Goal: Navigation & Orientation: Find specific page/section

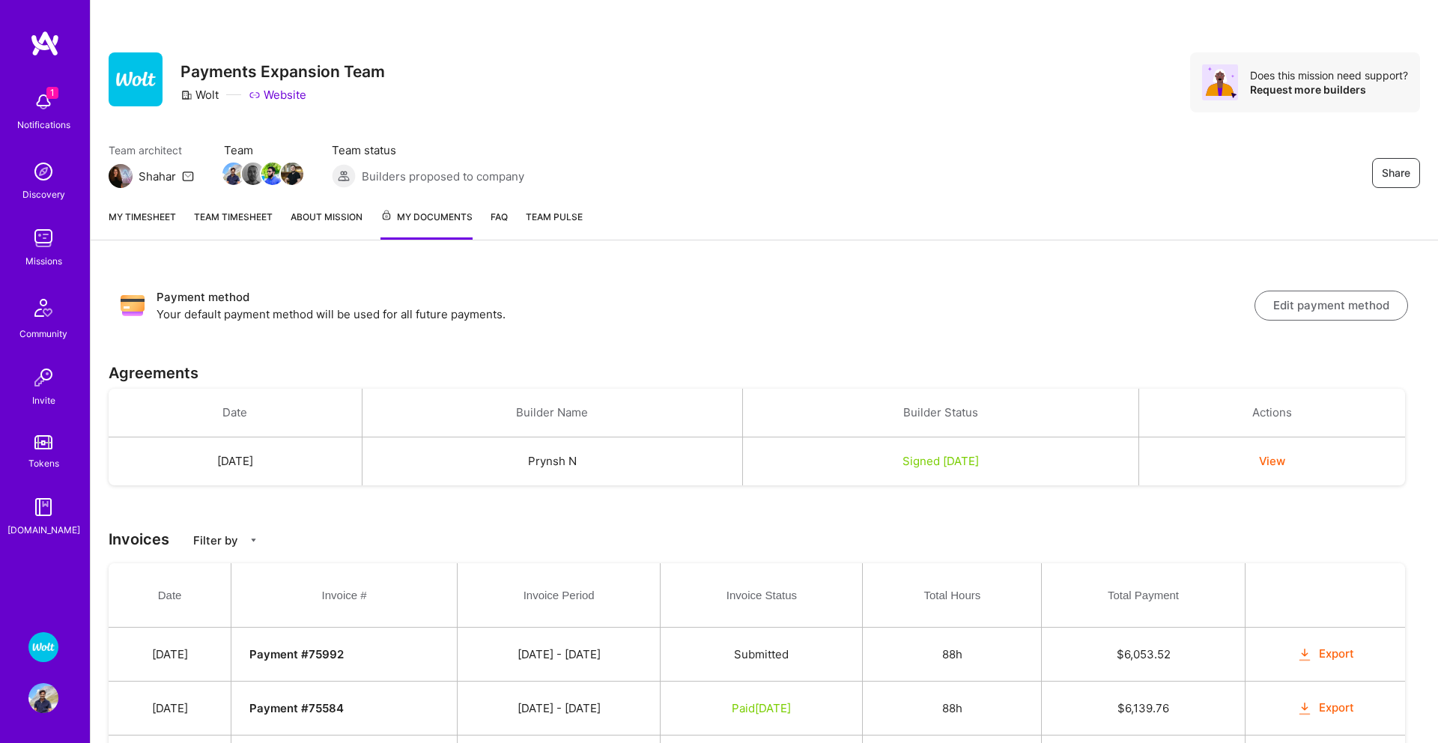
click at [422, 221] on span "My Documents" at bounding box center [427, 217] width 92 height 16
click at [342, 221] on link "About Mission" at bounding box center [327, 224] width 72 height 31
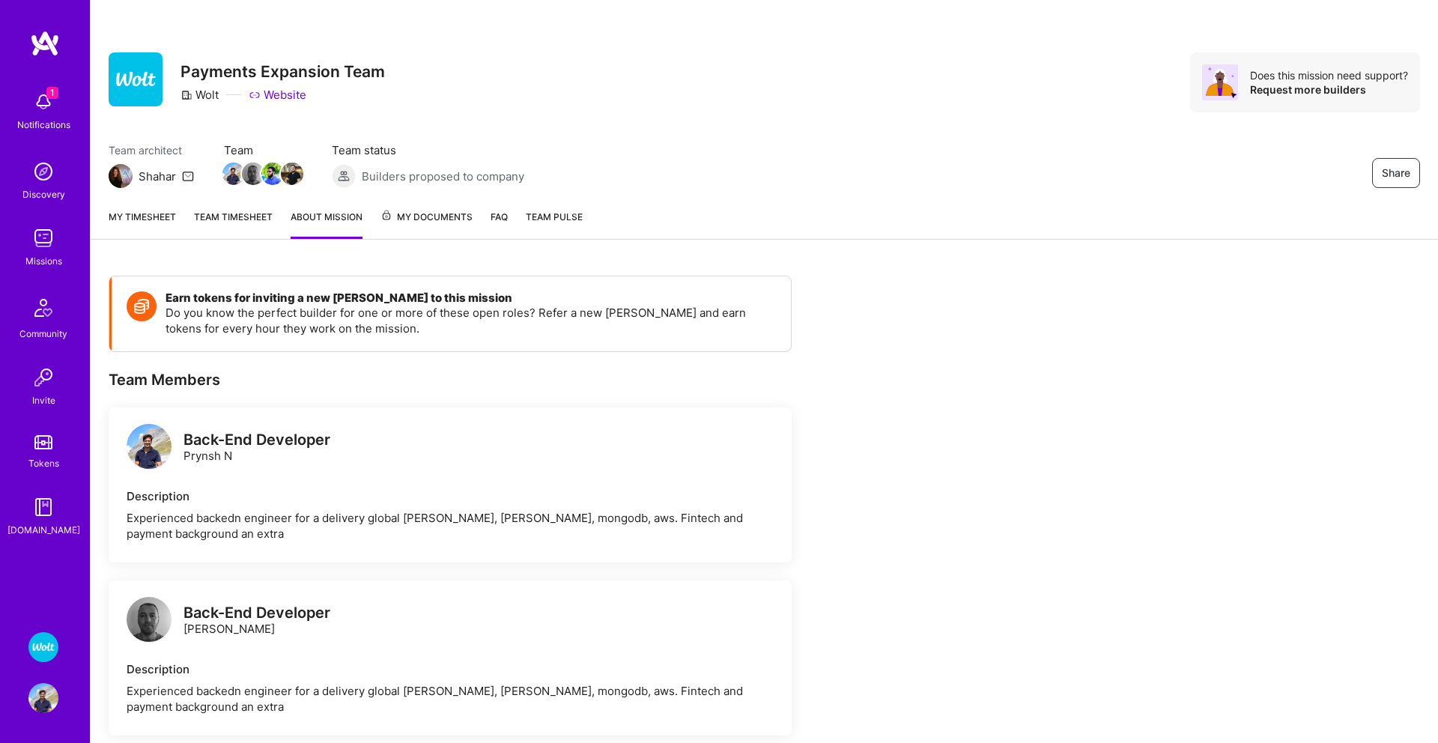
click at [152, 221] on link "My timesheet" at bounding box center [142, 224] width 67 height 30
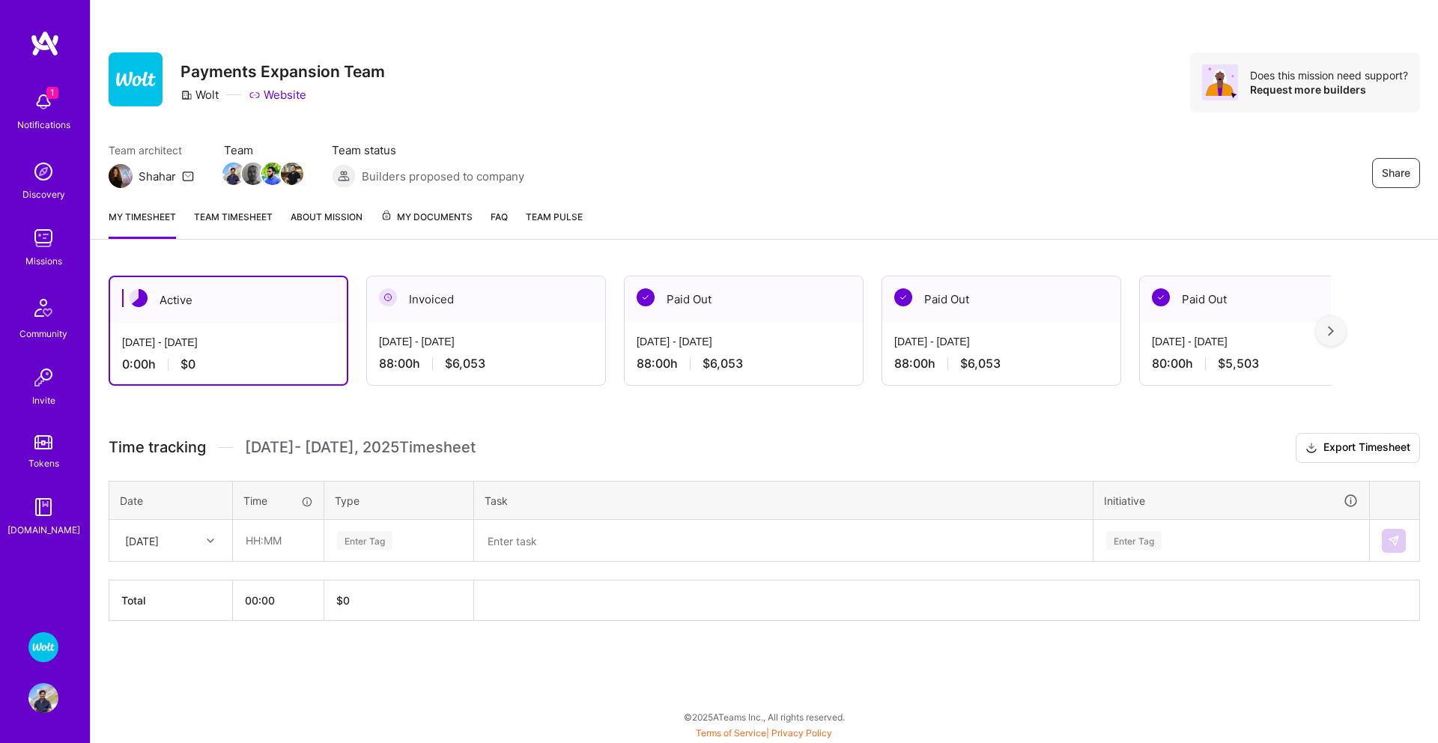
click at [1327, 334] on div at bounding box center [1331, 331] width 30 height 30
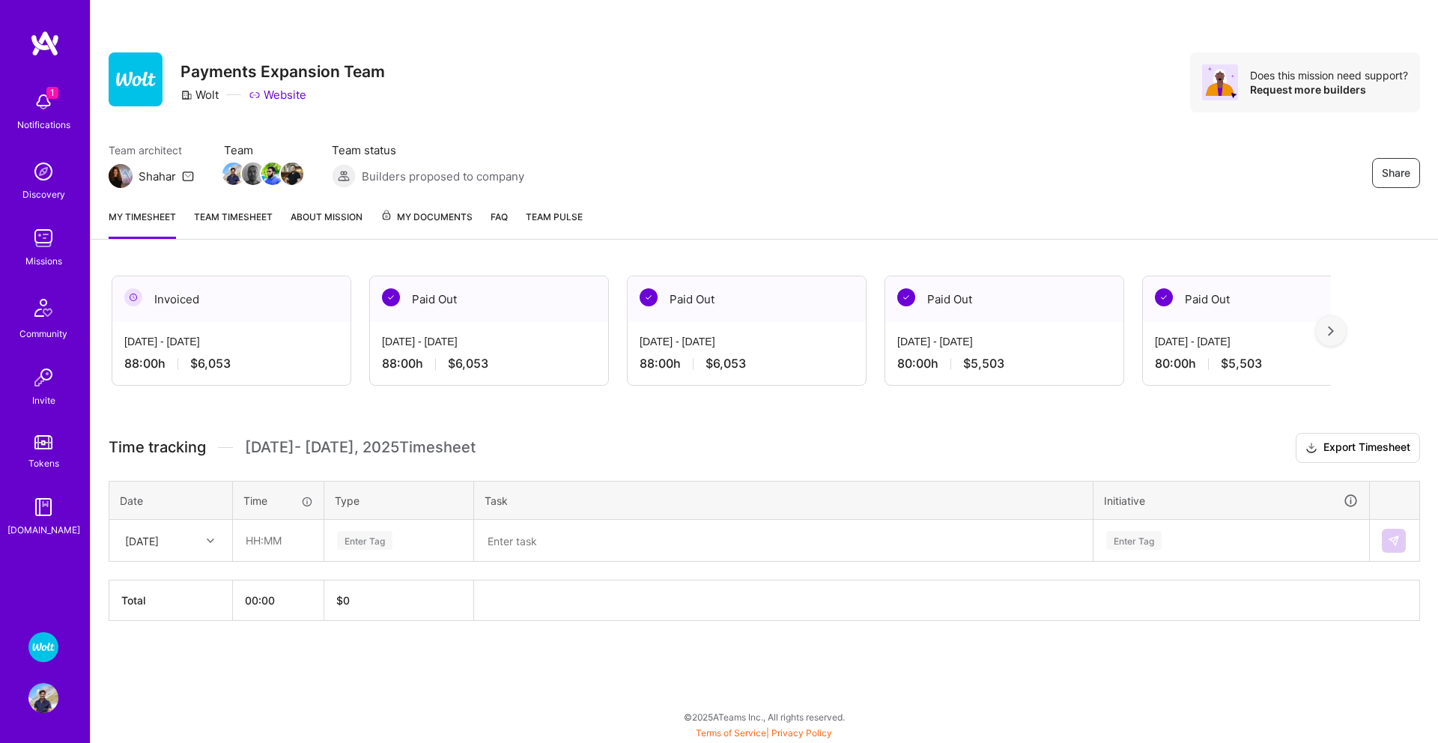
click at [1327, 334] on div at bounding box center [1331, 331] width 30 height 30
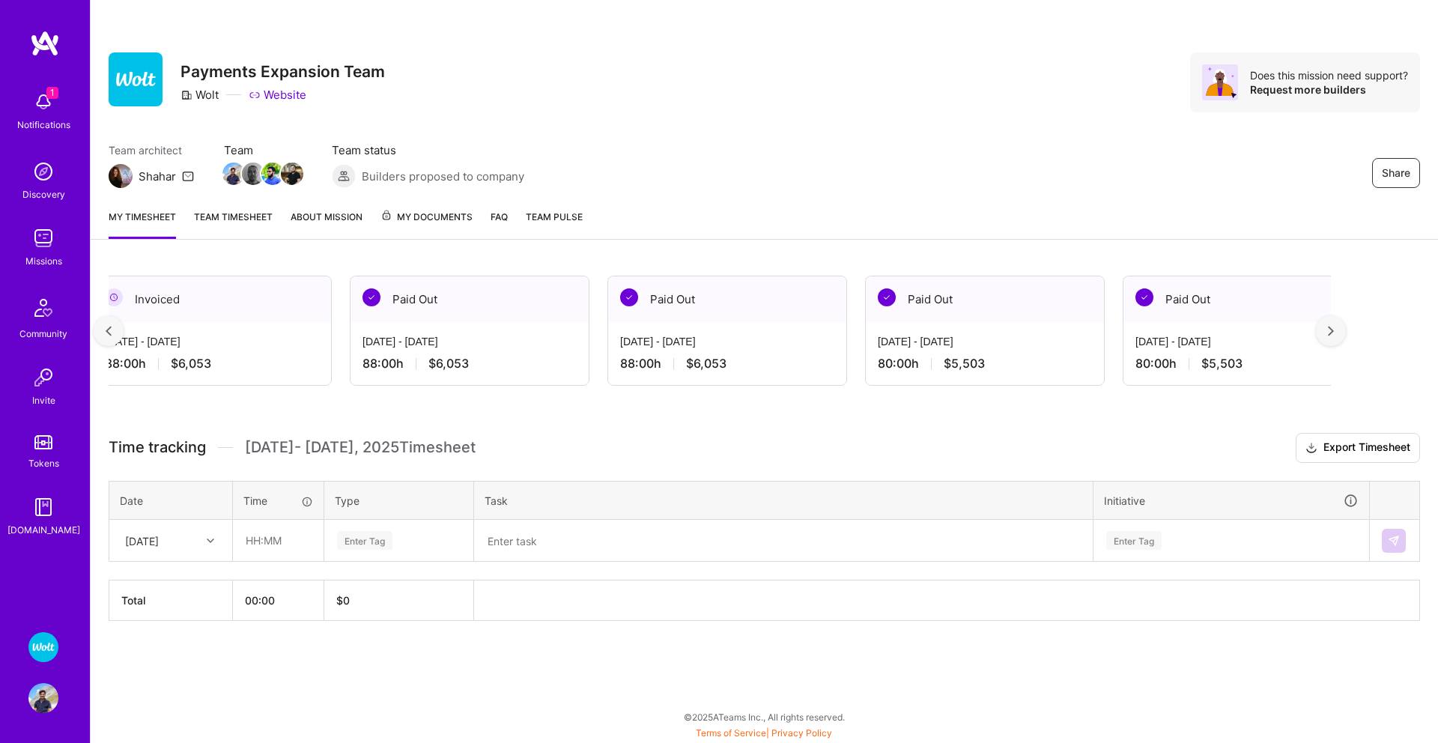
click at [1327, 334] on div at bounding box center [1331, 331] width 30 height 30
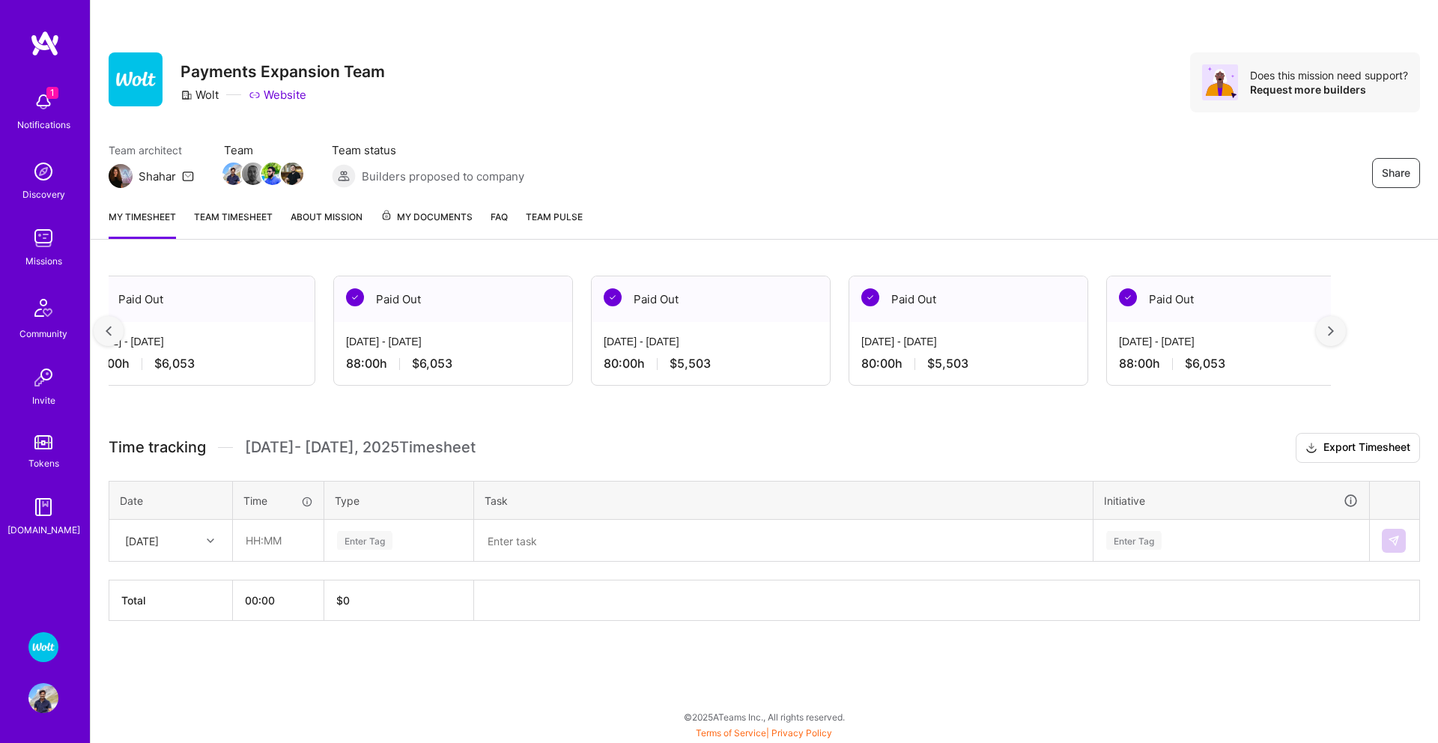
click at [1327, 334] on div at bounding box center [1331, 331] width 30 height 30
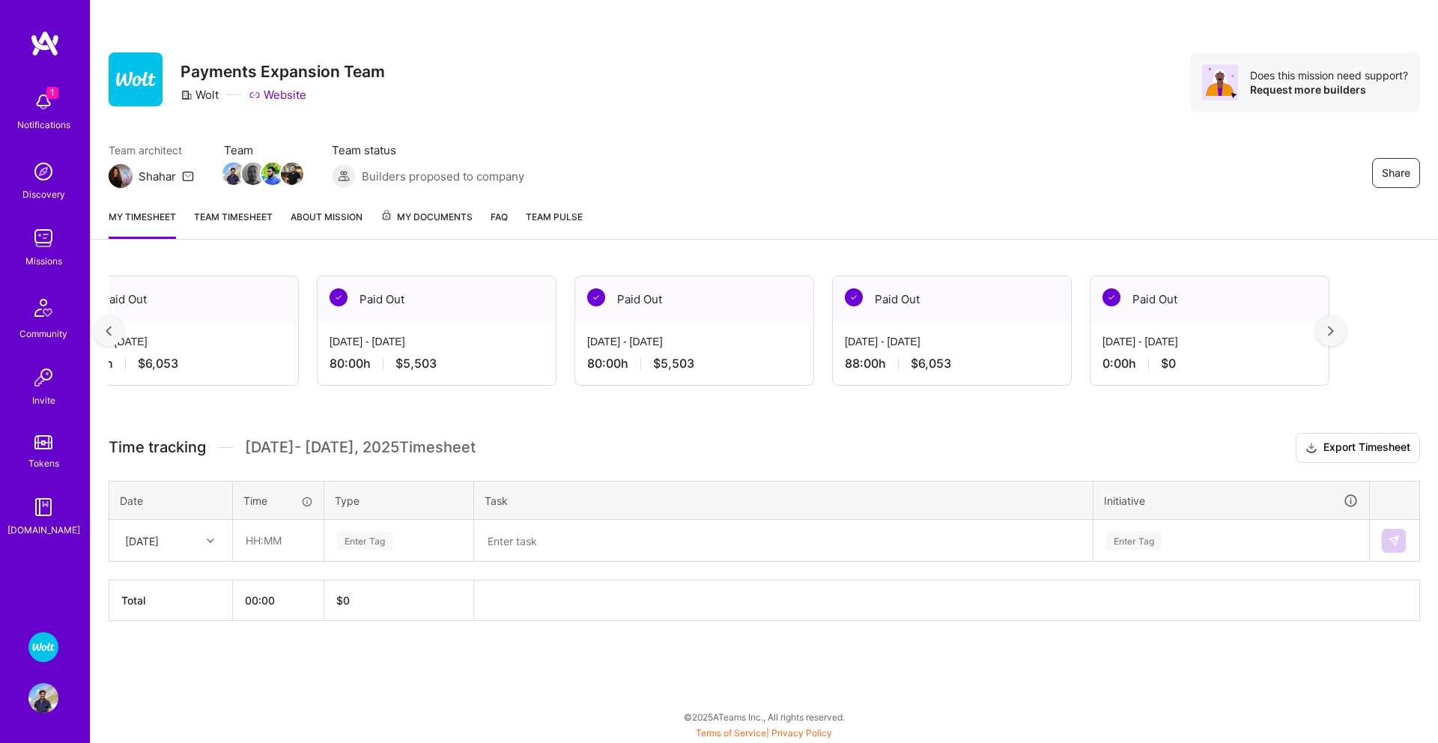
click at [1327, 334] on div at bounding box center [1331, 331] width 30 height 30
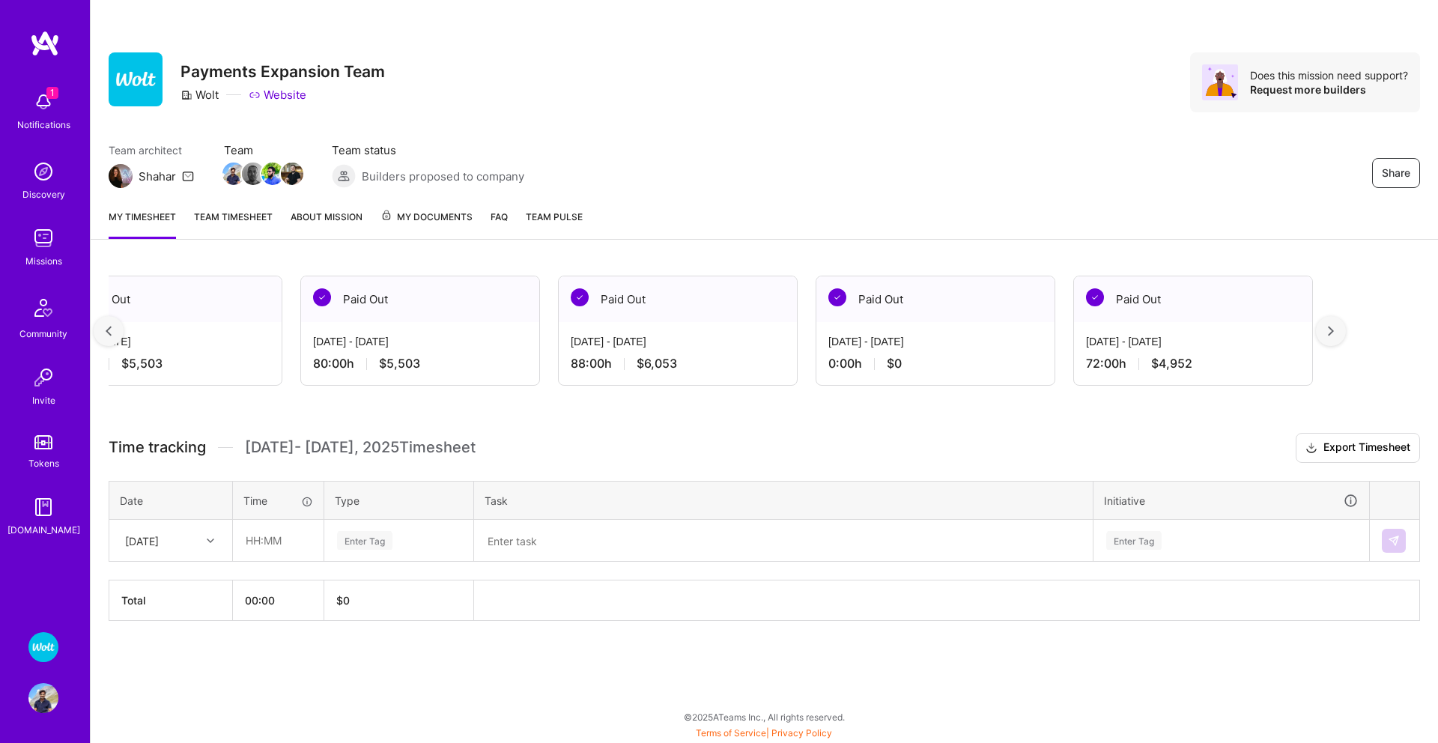
click at [1327, 334] on div at bounding box center [1331, 331] width 30 height 30
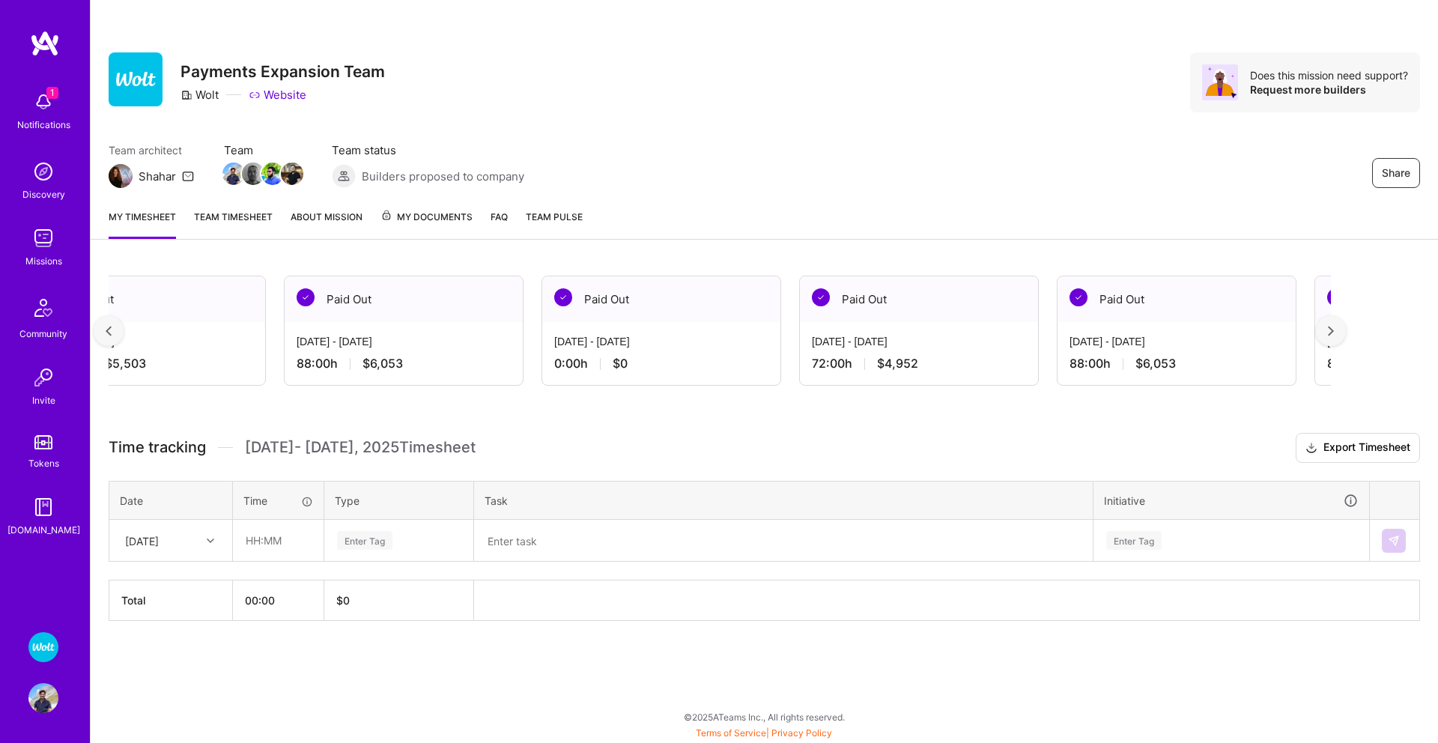
click at [1327, 334] on div at bounding box center [1331, 331] width 30 height 30
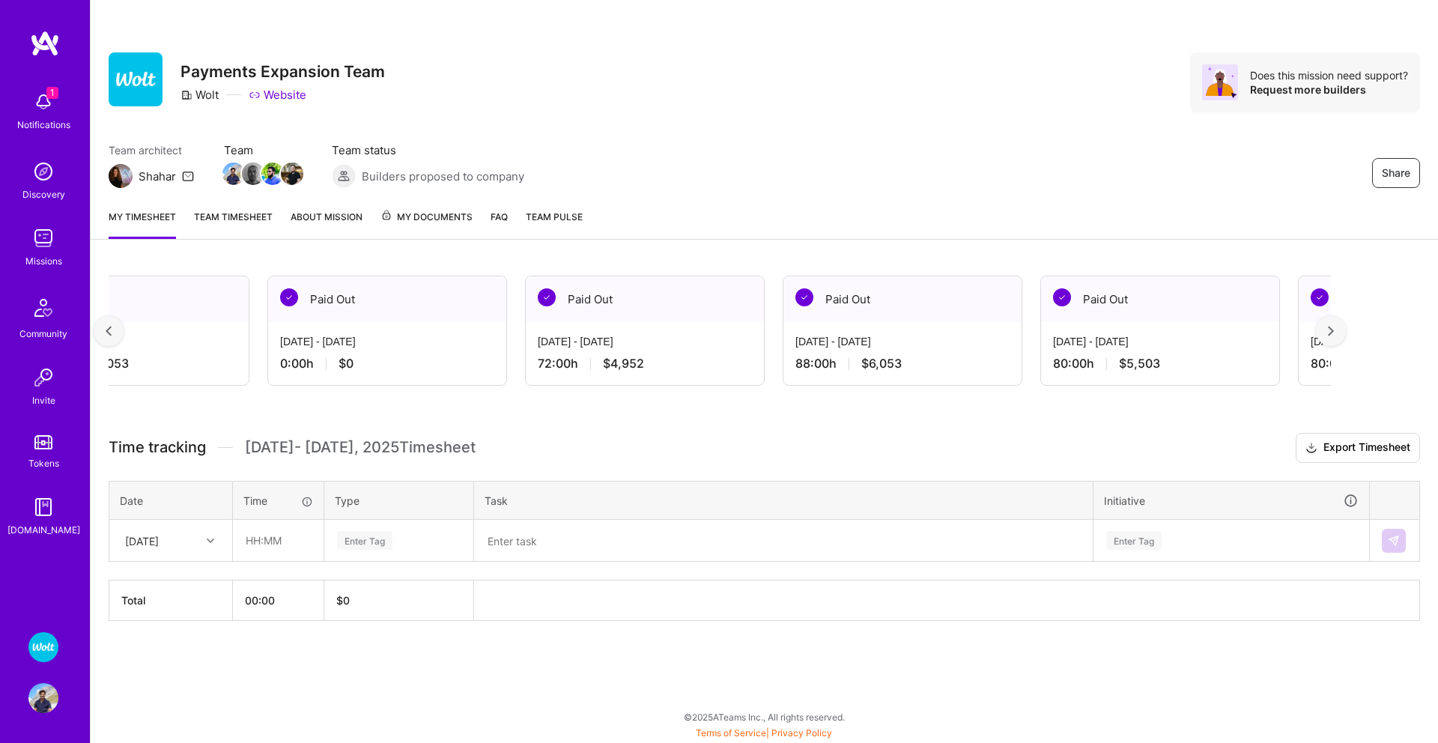
click at [1327, 334] on div at bounding box center [1331, 331] width 30 height 30
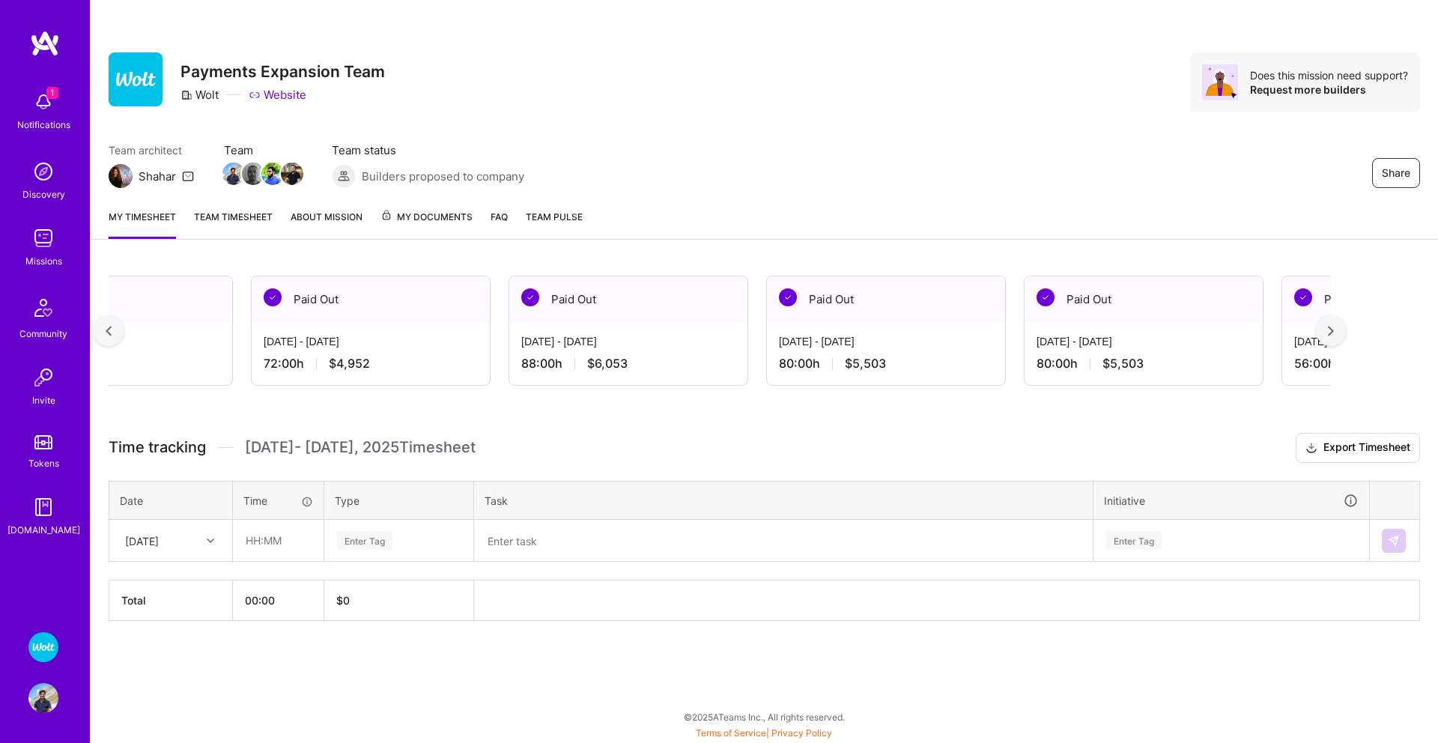
click at [1327, 334] on div at bounding box center [1331, 331] width 30 height 30
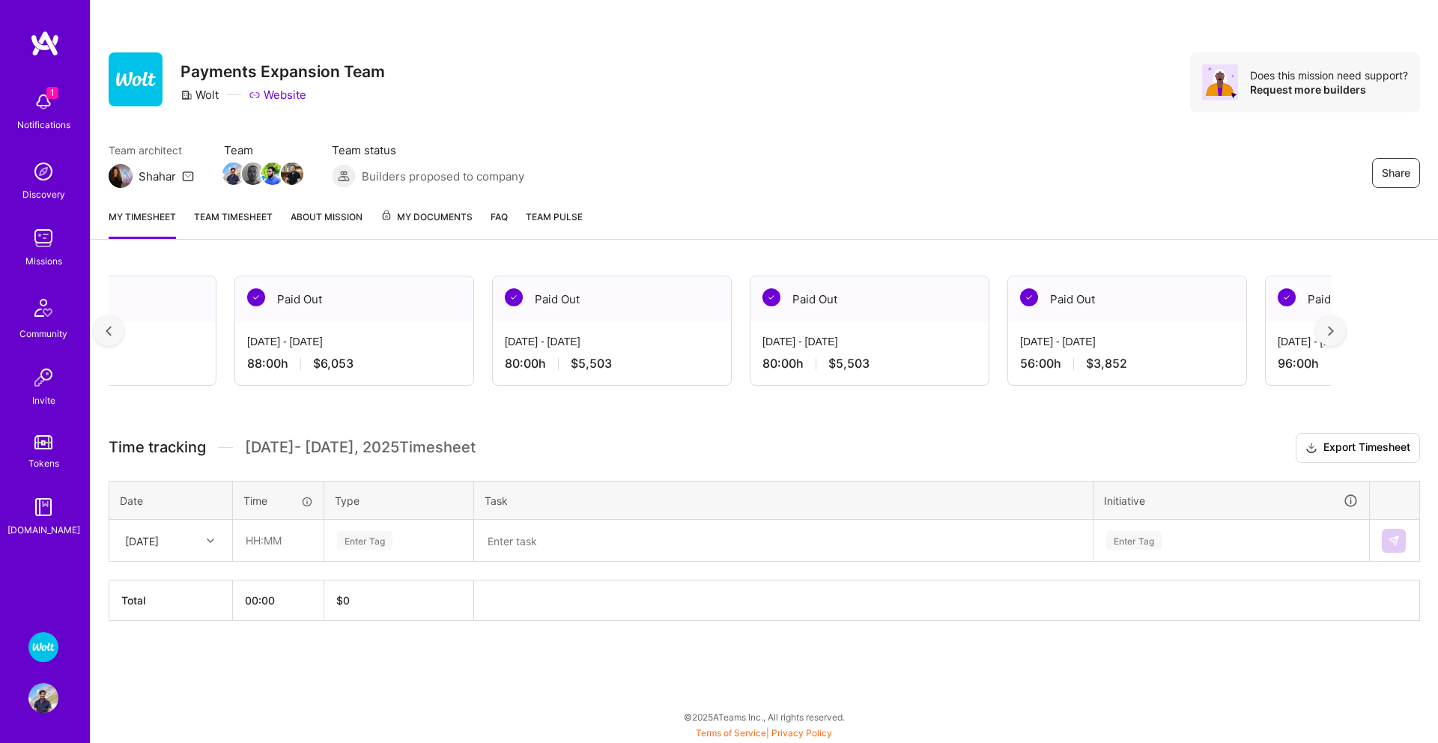
click at [1327, 334] on div at bounding box center [1331, 331] width 30 height 30
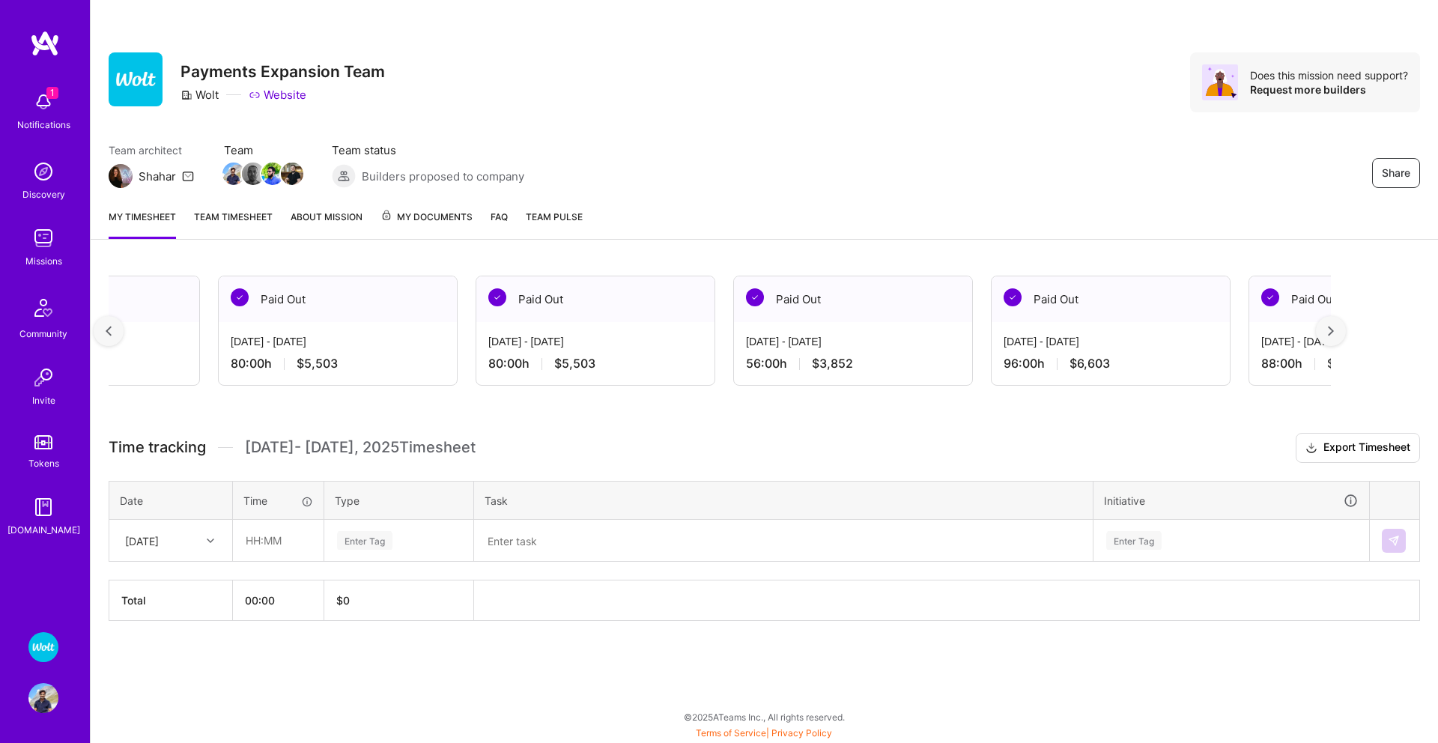
click at [1327, 334] on div at bounding box center [1331, 331] width 30 height 30
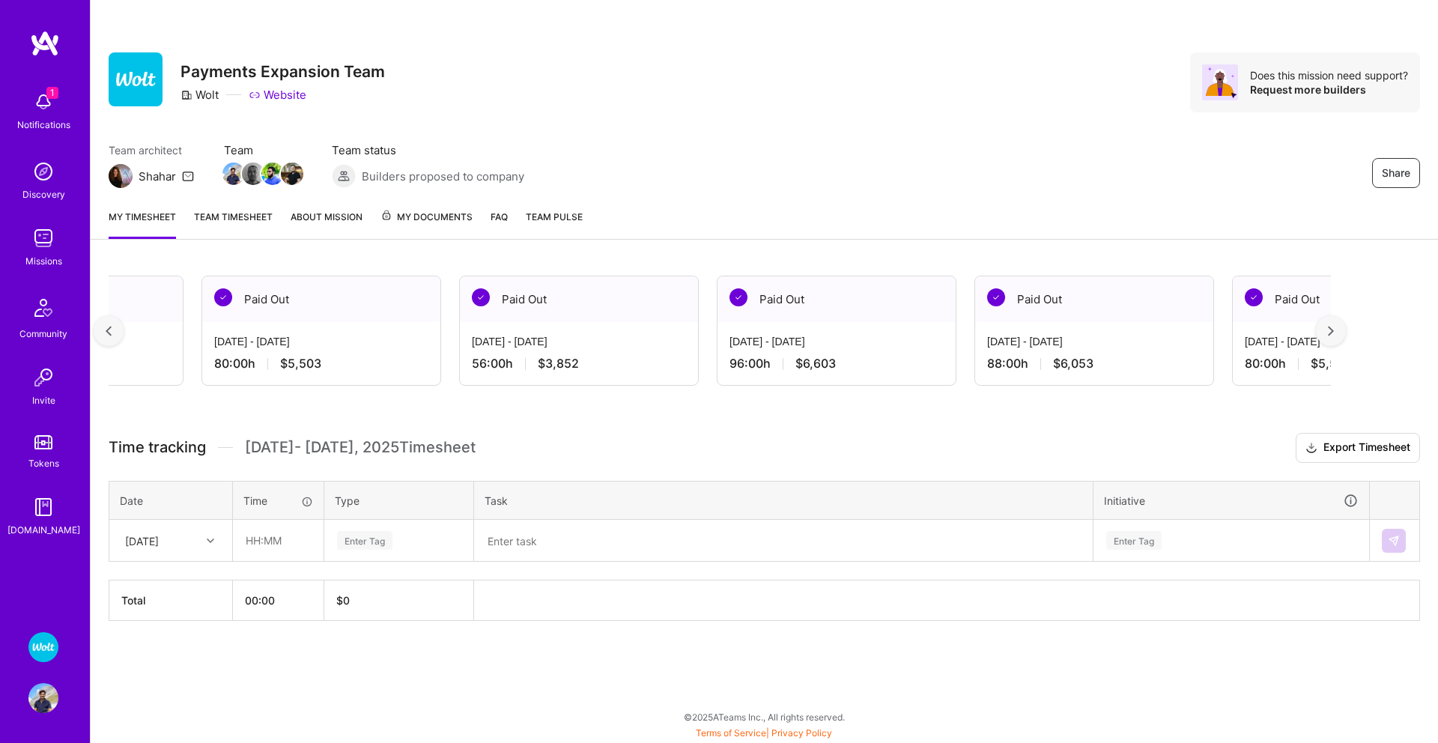
click at [1327, 334] on div at bounding box center [1331, 331] width 30 height 30
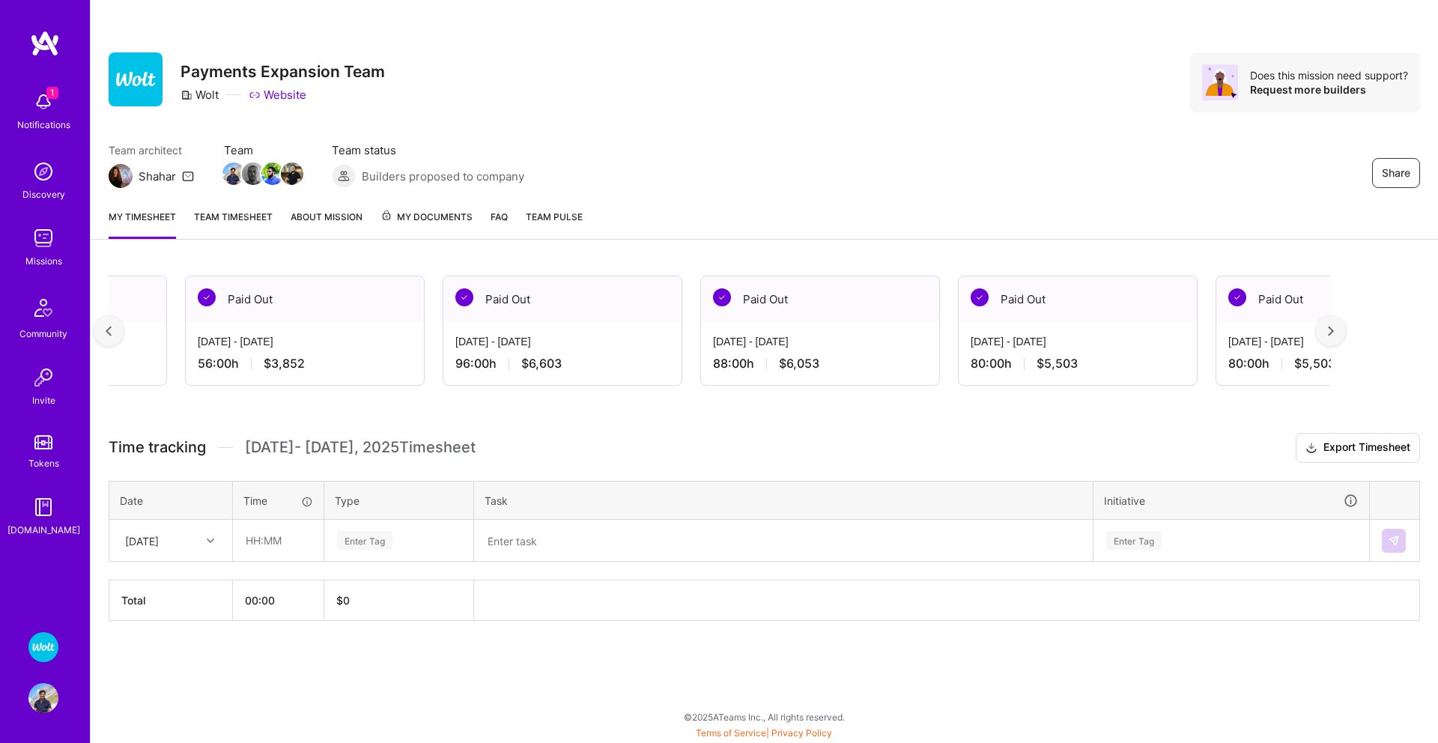
click at [1327, 334] on div at bounding box center [1331, 331] width 30 height 30
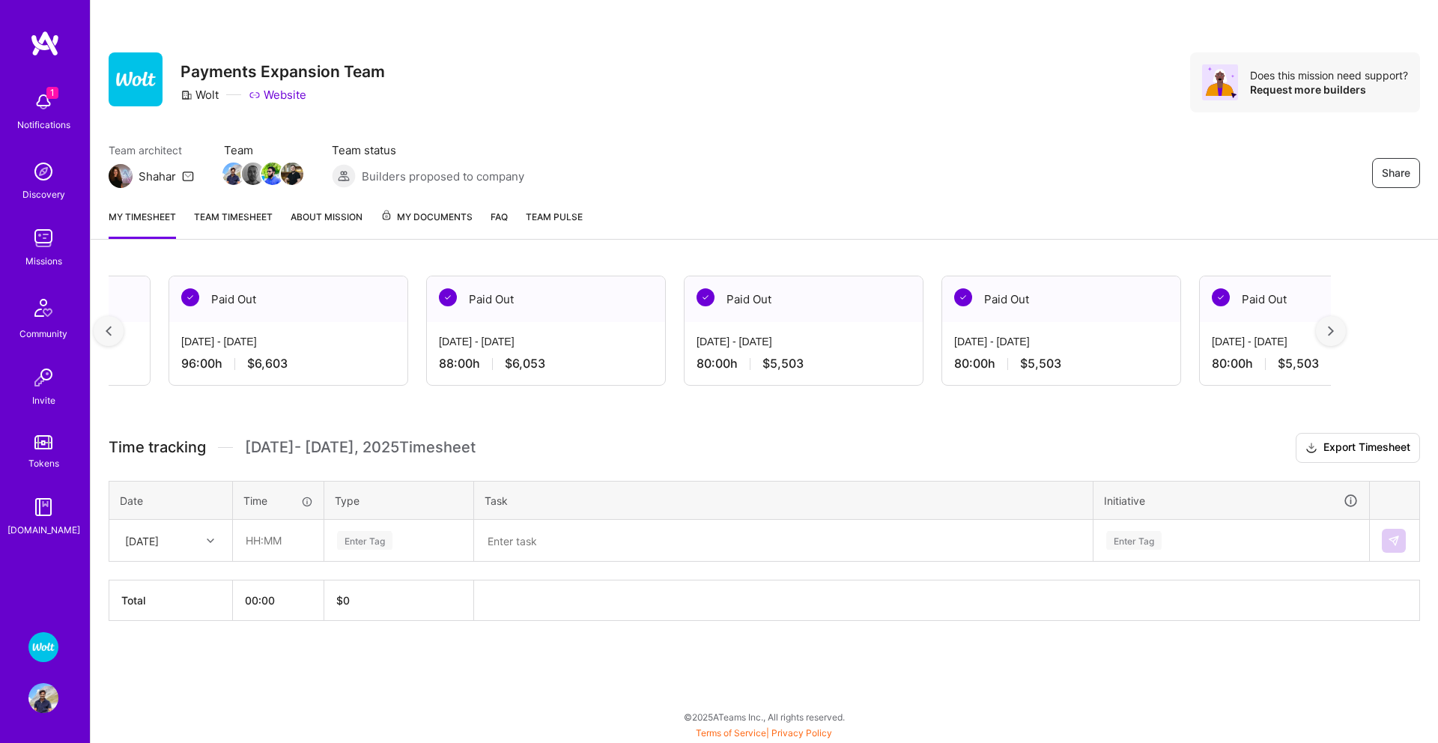
click at [1327, 334] on div at bounding box center [1331, 331] width 30 height 30
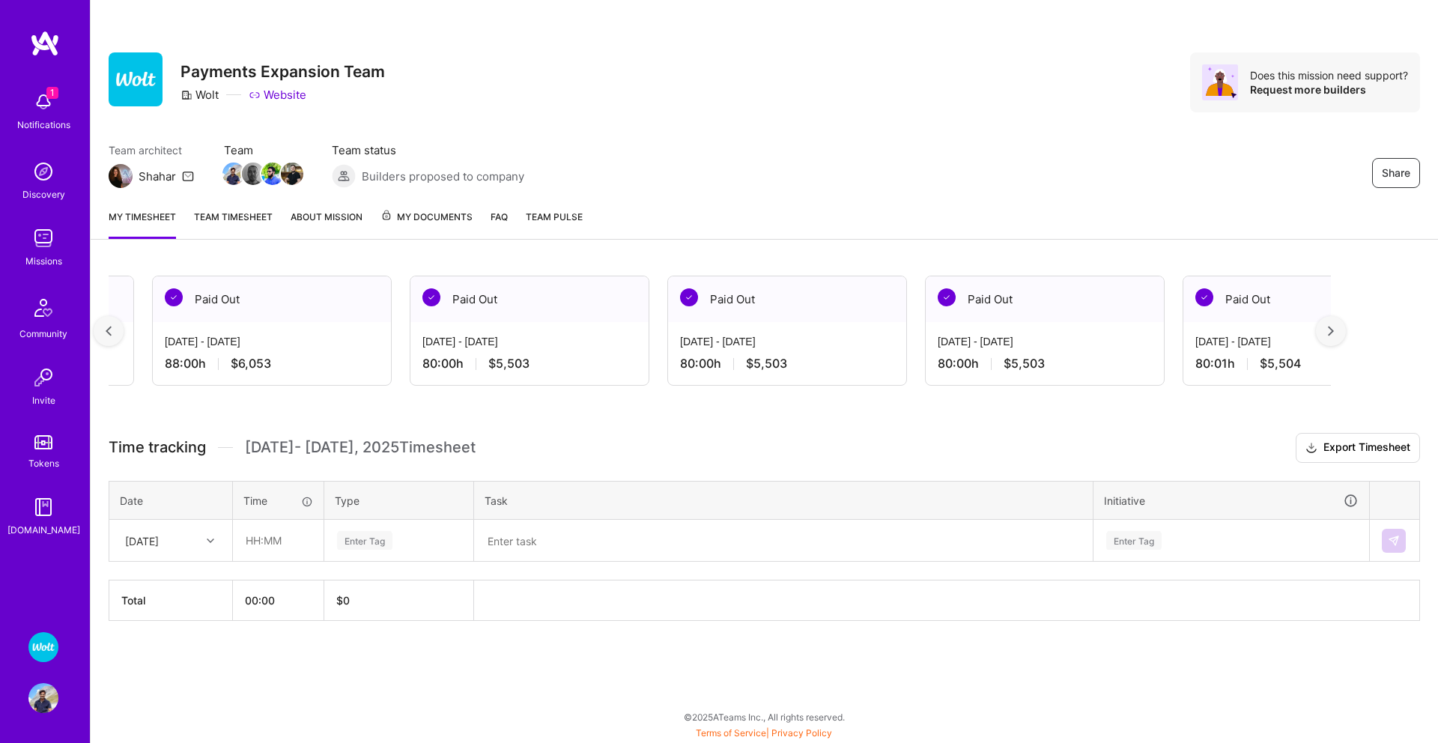
click at [1327, 334] on div at bounding box center [1331, 331] width 30 height 30
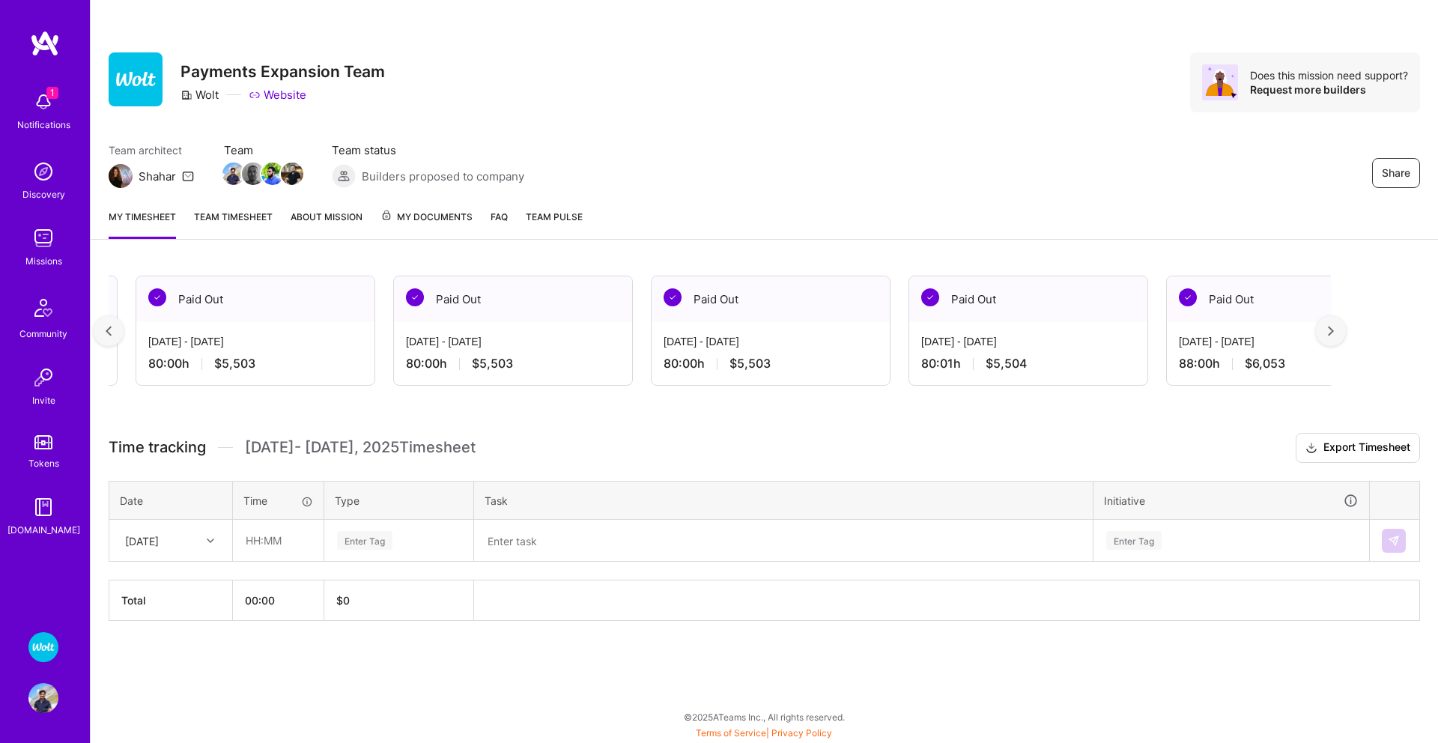
click at [1327, 334] on div at bounding box center [1331, 331] width 30 height 30
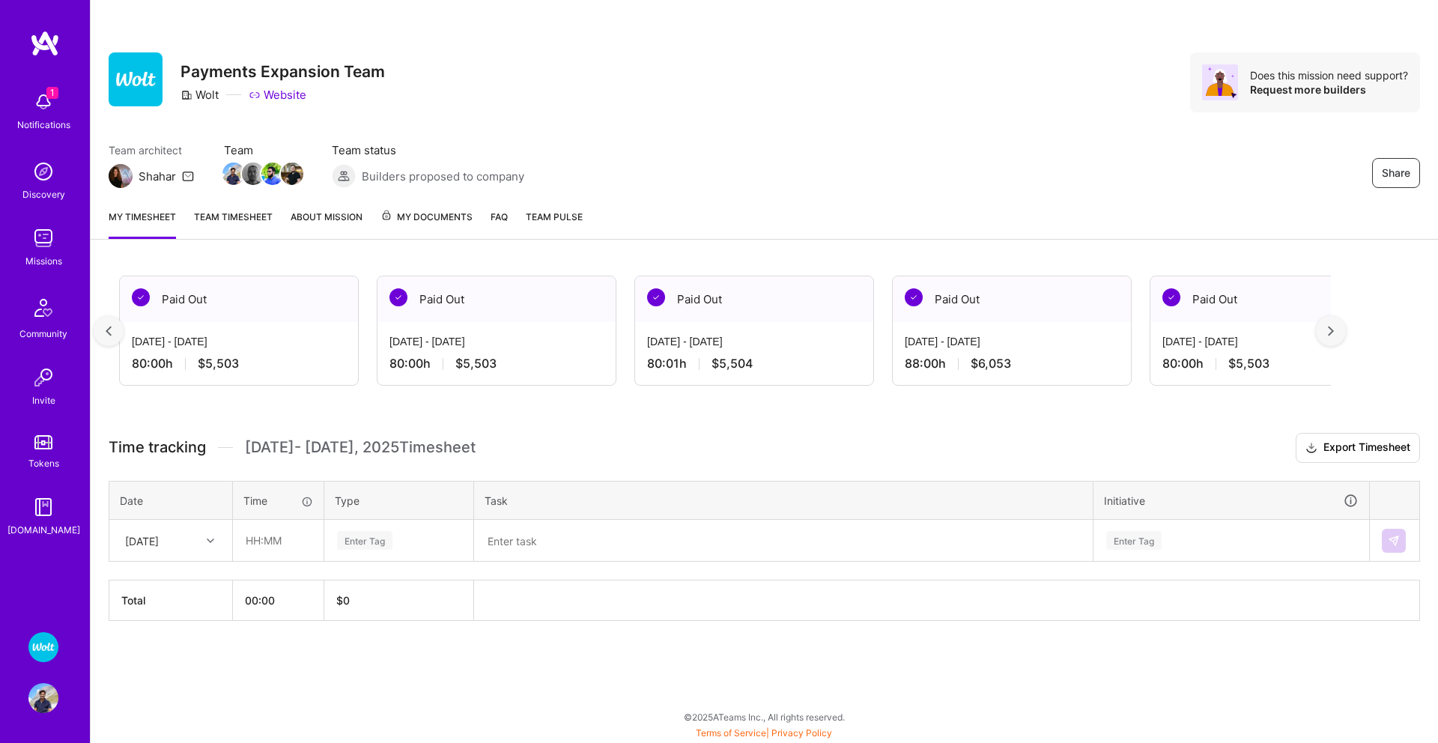
click at [1327, 334] on div at bounding box center [1331, 331] width 30 height 30
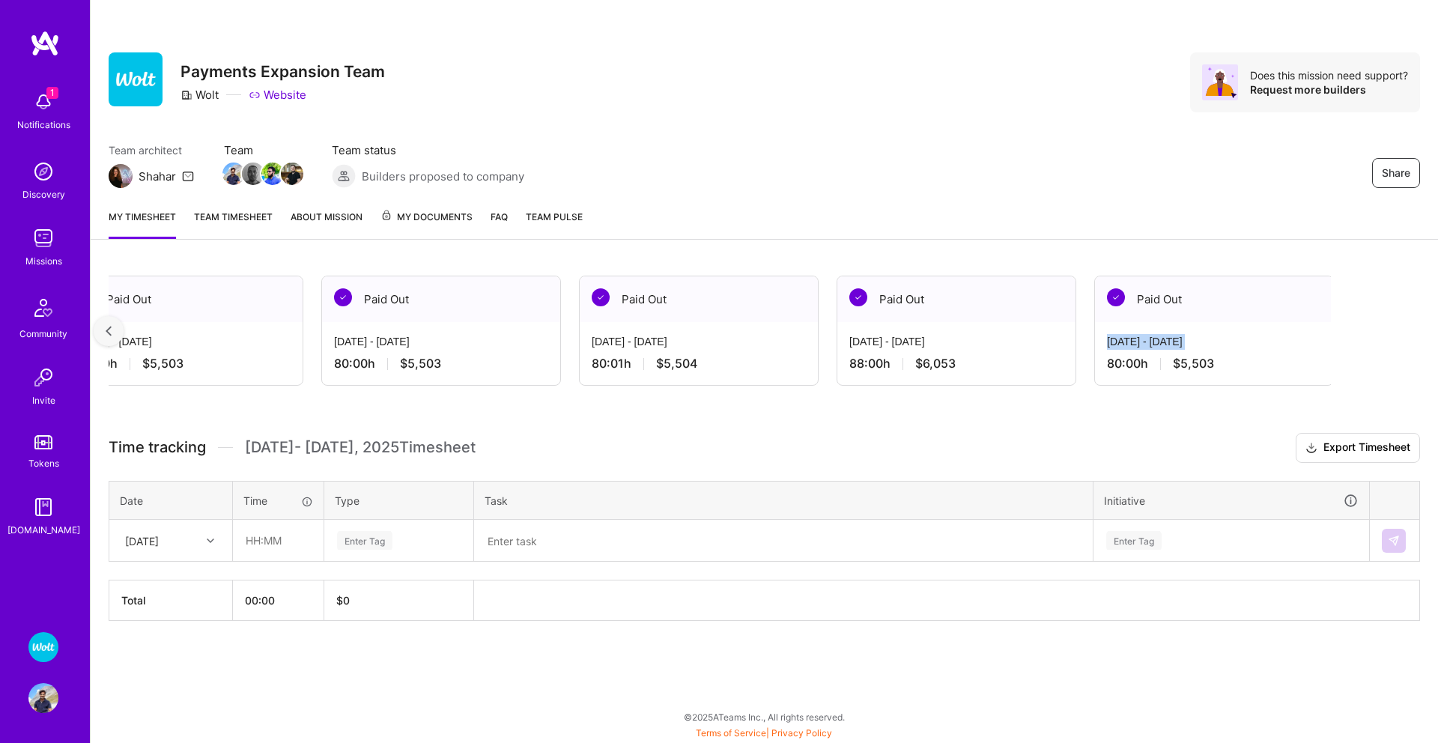
click at [1327, 334] on div "[DATE] - [DATE] 80:00 h $5,503" at bounding box center [1214, 352] width 238 height 61
click at [1327, 334] on div "[DATE] - [DATE] 80:00 h $5,503" at bounding box center [1211, 352] width 238 height 61
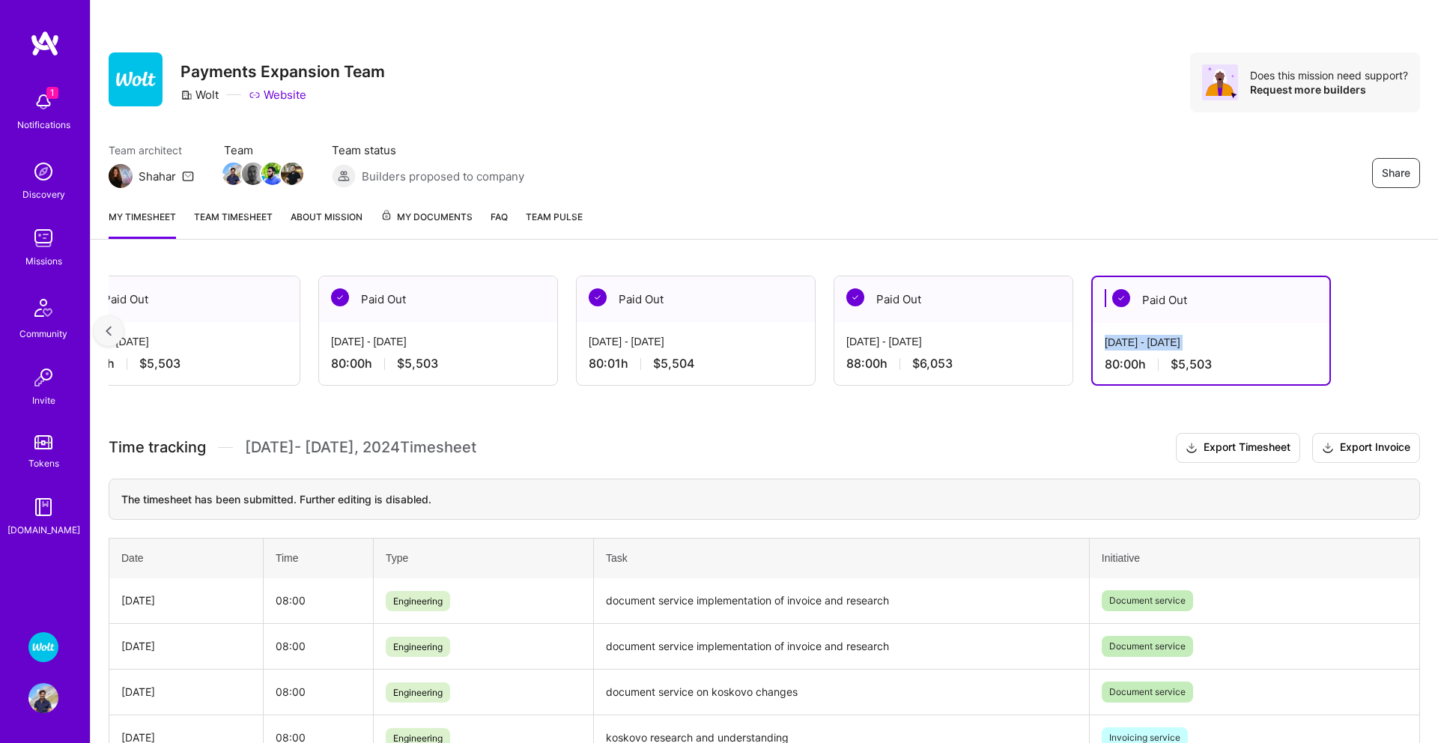
click at [44, 697] on img at bounding box center [43, 698] width 30 height 30
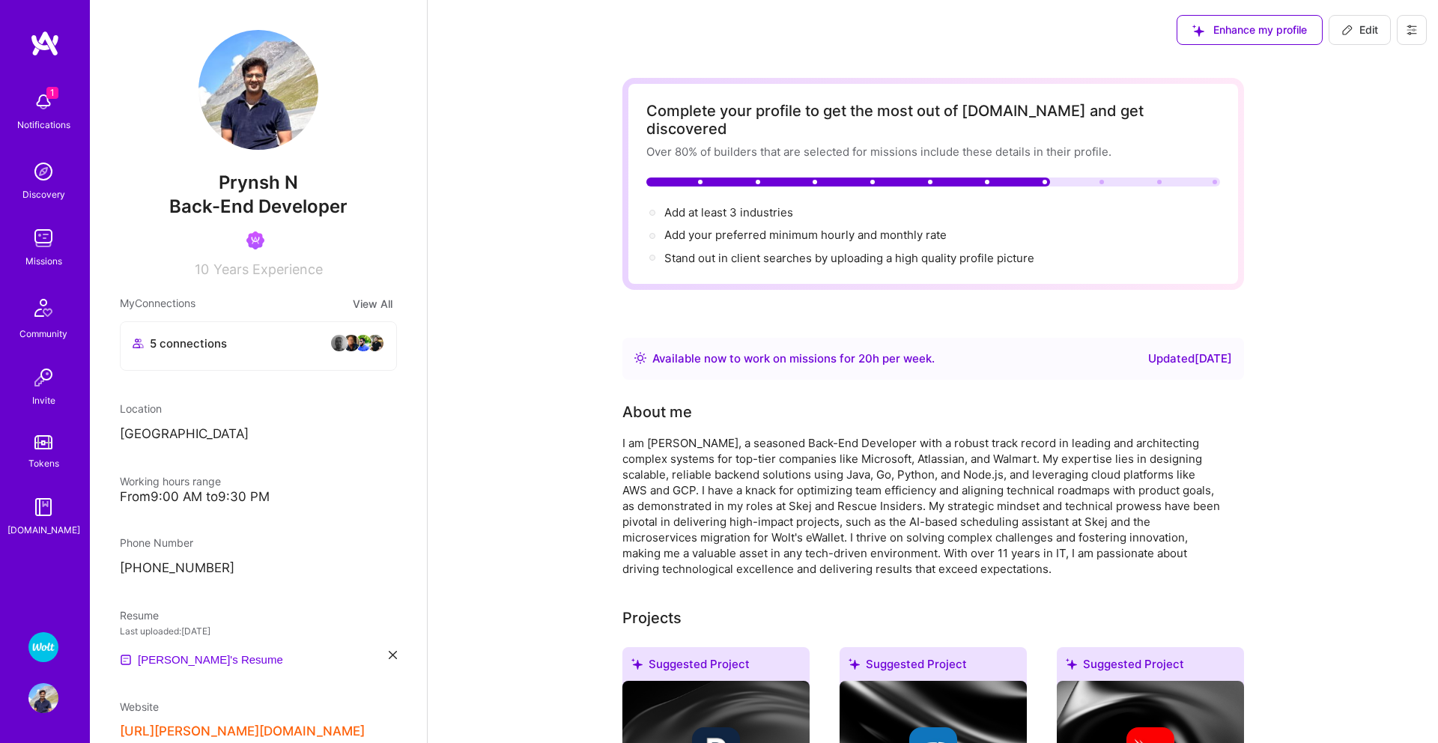
click at [42, 97] on img at bounding box center [43, 102] width 30 height 30
click at [52, 84] on div "1 Notifications Discovery Missions Community Invite Tokens [DOMAIN_NAME]" at bounding box center [45, 311] width 90 height 454
click at [41, 107] on img at bounding box center [43, 102] width 30 height 30
click at [42, 108] on div "1 Notifications Discovery Missions Community Invite Tokens [DOMAIN_NAME]" at bounding box center [45, 311] width 90 height 454
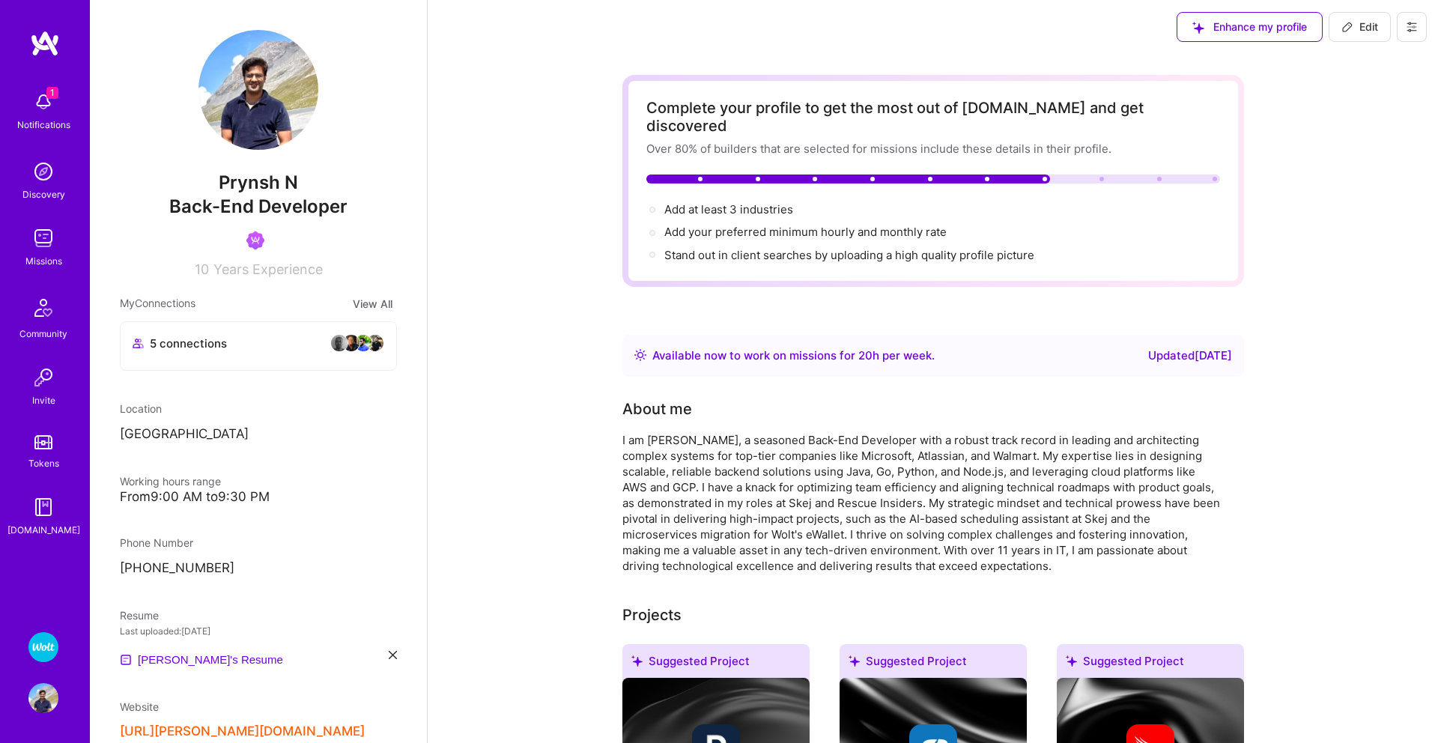
click at [48, 644] on img at bounding box center [43, 647] width 30 height 30
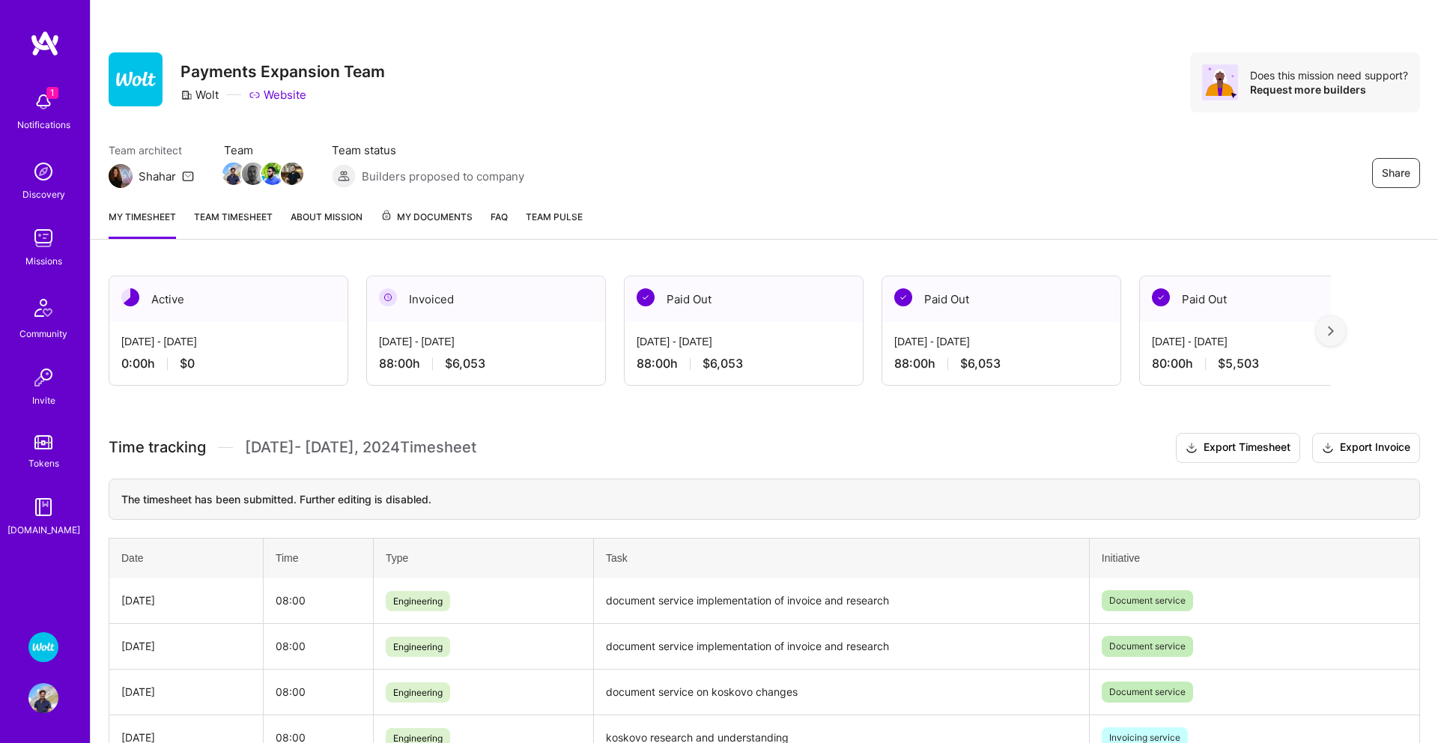
click at [441, 231] on link "My Documents" at bounding box center [427, 224] width 92 height 30
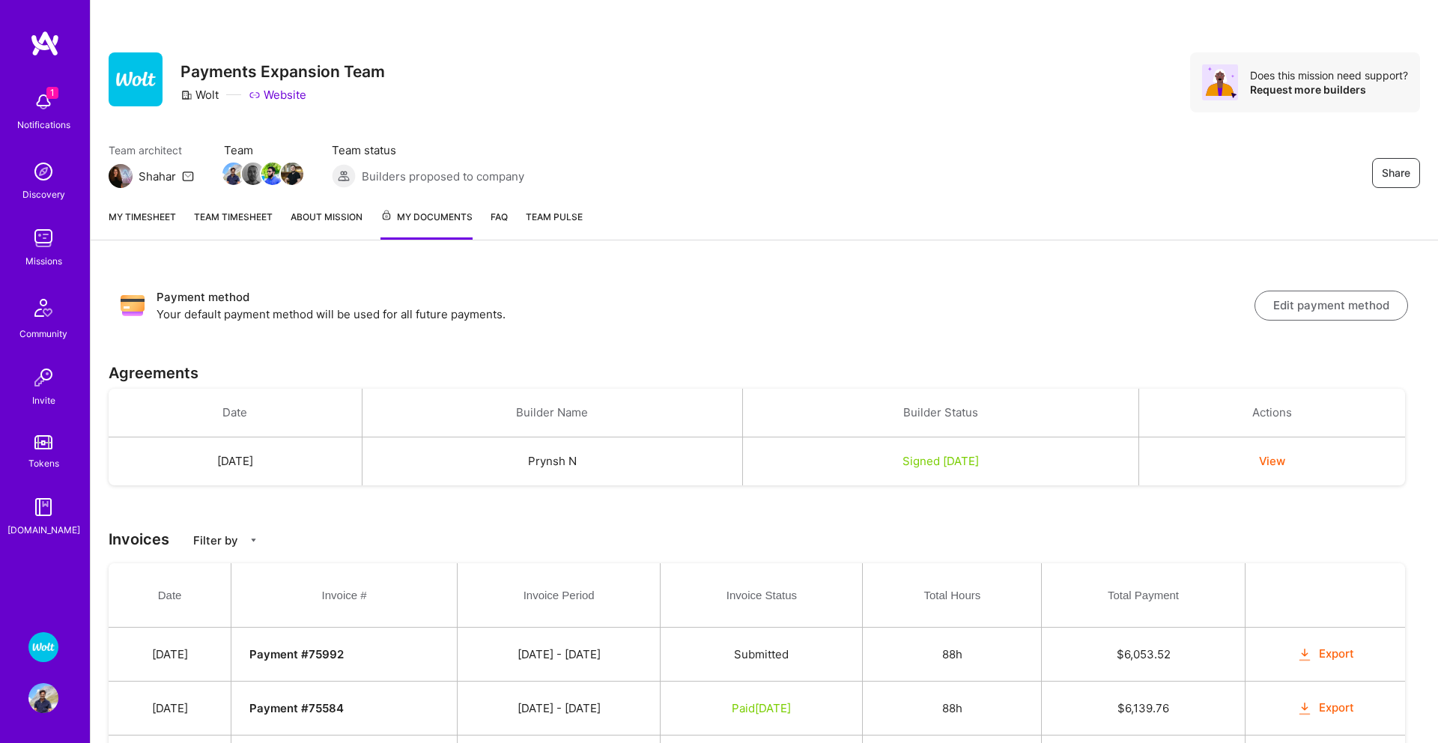
click at [531, 214] on span "Team Pulse" at bounding box center [554, 216] width 57 height 11
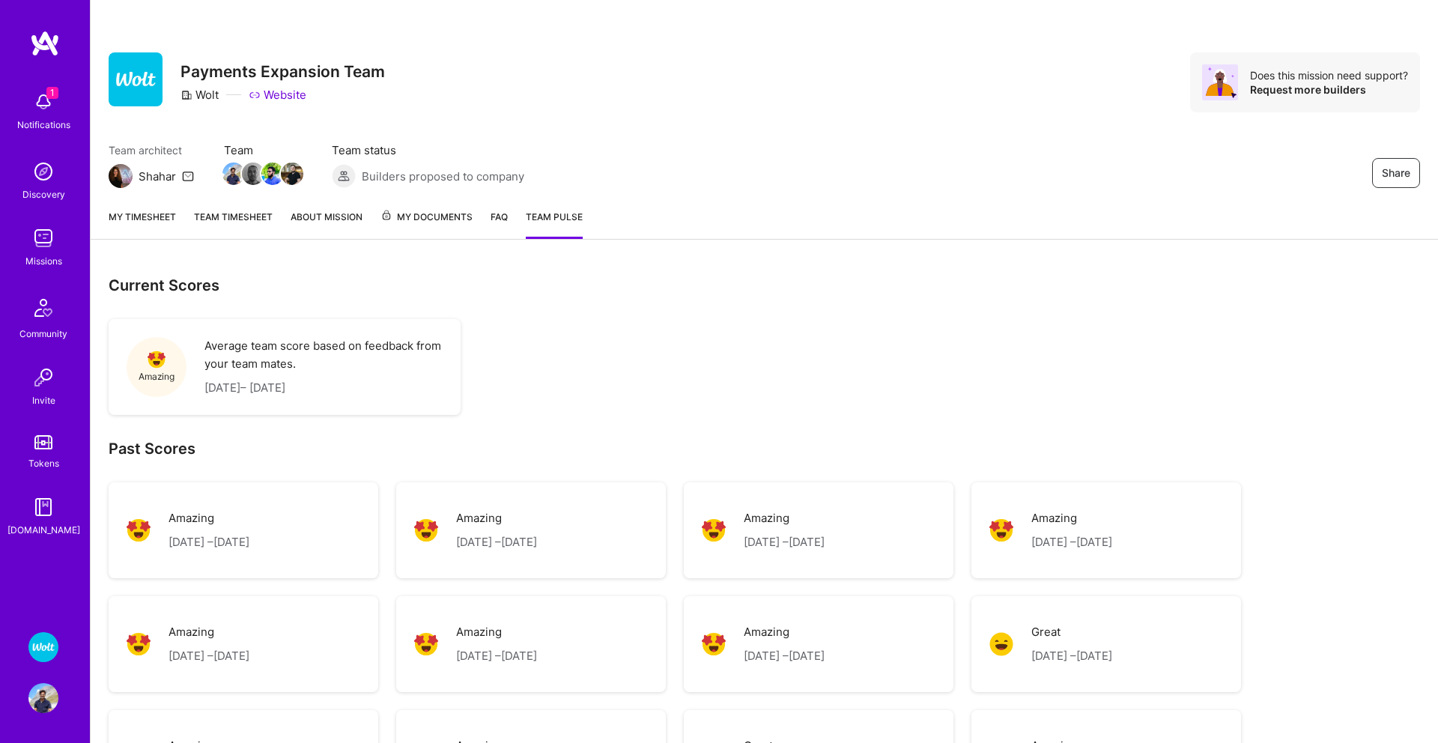
click at [43, 97] on img at bounding box center [43, 102] width 30 height 30
click at [43, 97] on div "1 Notifications Discovery Missions Community Invite Tokens [DOMAIN_NAME]" at bounding box center [45, 311] width 90 height 454
click at [37, 175] on img at bounding box center [43, 172] width 30 height 30
